Goal: Task Accomplishment & Management: Manage account settings

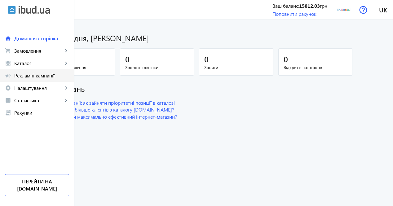
click at [53, 73] on span "Рекламні кампанії" at bounding box center [41, 76] width 55 height 6
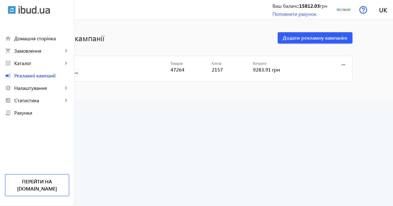
click at [99, 63] on link "CPC" at bounding box center [112, 65] width 115 height 9
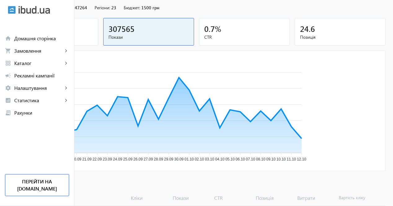
scroll to position [124, 0]
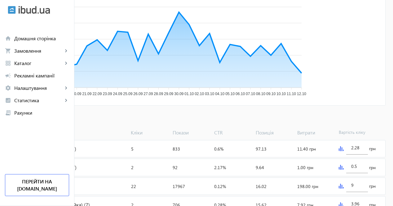
click at [48, 117] on span "Додати товари" at bounding box center [29, 118] width 35 height 7
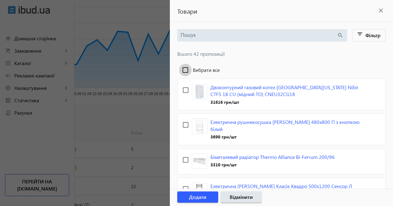
click at [188, 68] on input "Вибрати все" at bounding box center [185, 70] width 12 height 12
checkbox input "true"
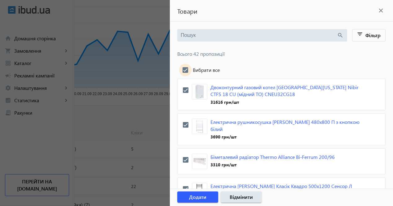
checkbox input "true"
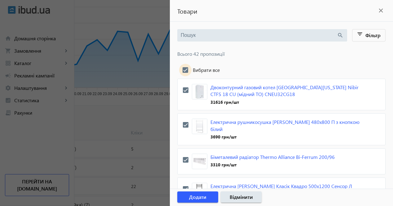
checkbox input "true"
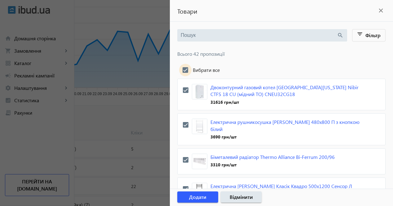
checkbox input "true"
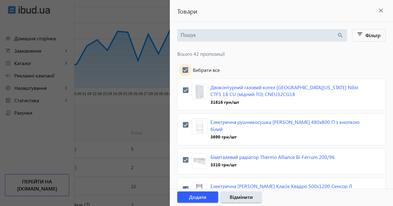
checkbox input "true"
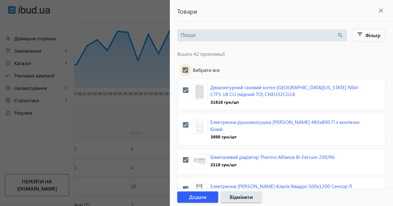
checkbox input "true"
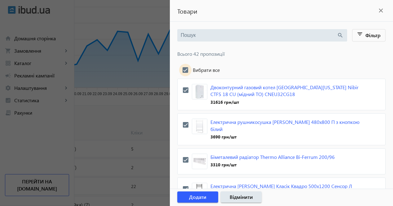
checkbox input "true"
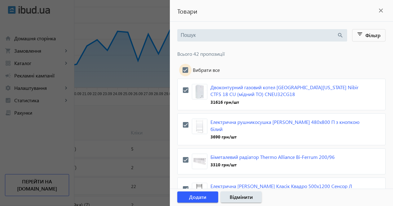
checkbox input "true"
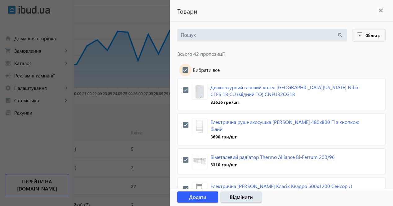
checkbox input "true"
click at [207, 199] on span "button" at bounding box center [197, 197] width 41 height 15
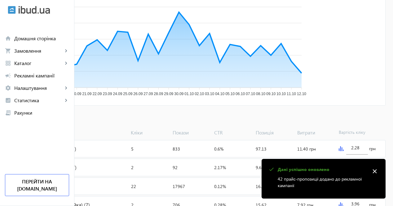
click at [48, 119] on span "Додати товари" at bounding box center [29, 118] width 35 height 7
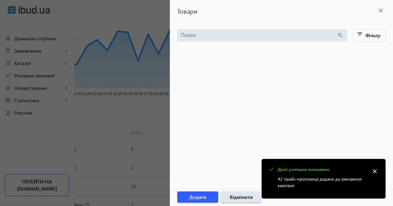
click at [55, 54] on div at bounding box center [196, 103] width 393 height 206
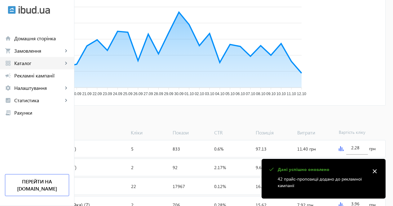
click at [48, 62] on span "Каталог" at bounding box center [38, 63] width 49 height 6
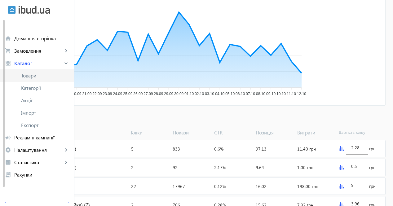
click at [50, 74] on span "Товари" at bounding box center [45, 76] width 48 height 6
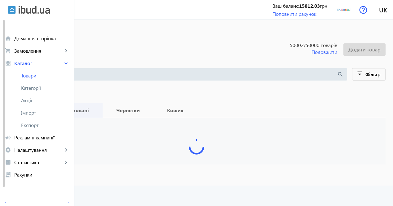
click at [95, 111] on b "Опубліковані" at bounding box center [72, 110] width 46 height 5
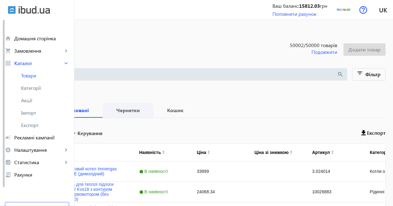
click at [146, 112] on b "Чернетки" at bounding box center [128, 110] width 36 height 5
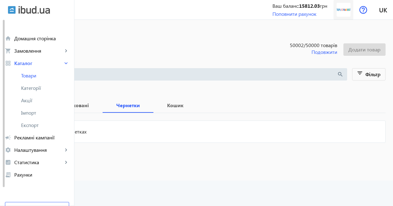
click at [346, 11] on img at bounding box center [344, 10] width 14 height 14
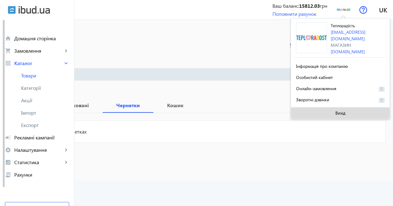
click at [313, 113] on span at bounding box center [340, 113] width 99 height 15
